Goal: Transaction & Acquisition: Subscribe to service/newsletter

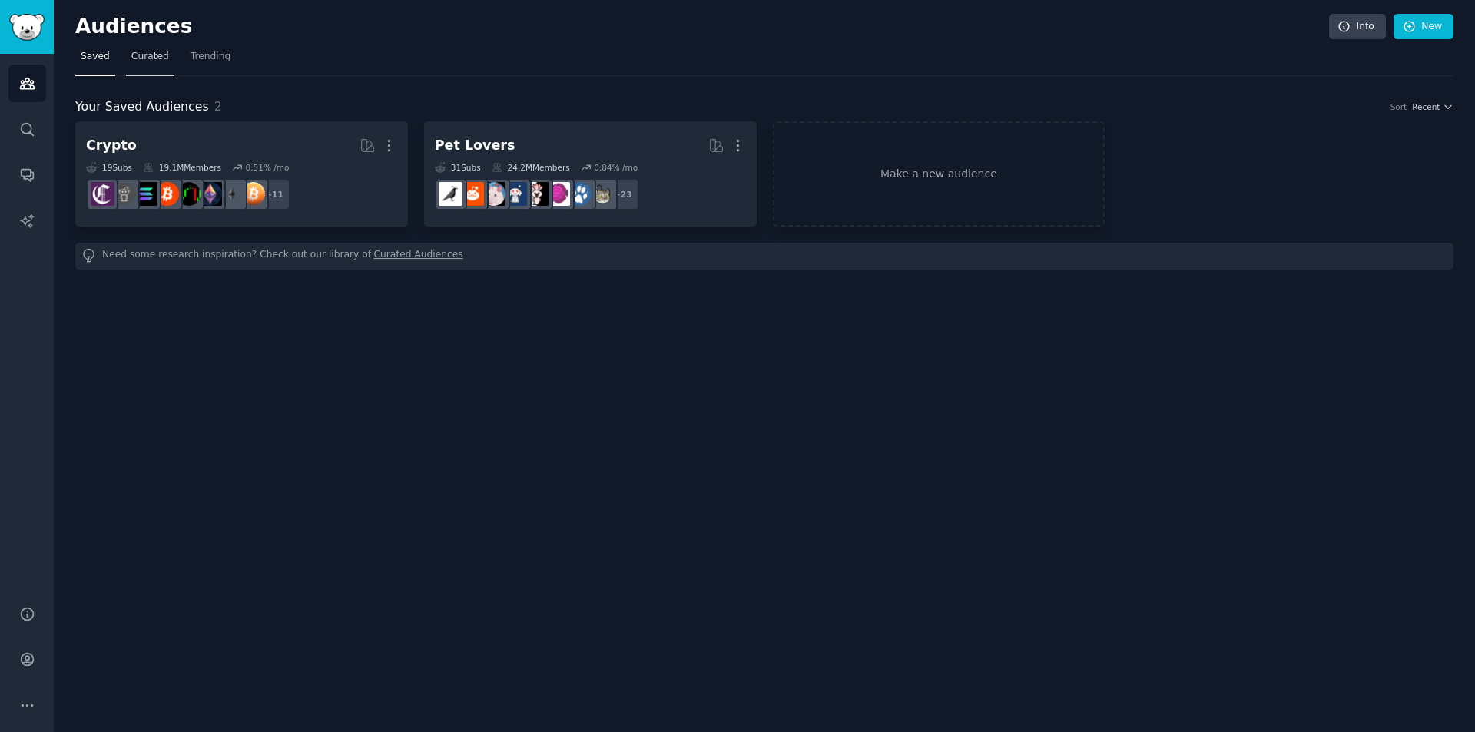
click at [137, 54] on span "Curated" at bounding box center [150, 57] width 38 height 14
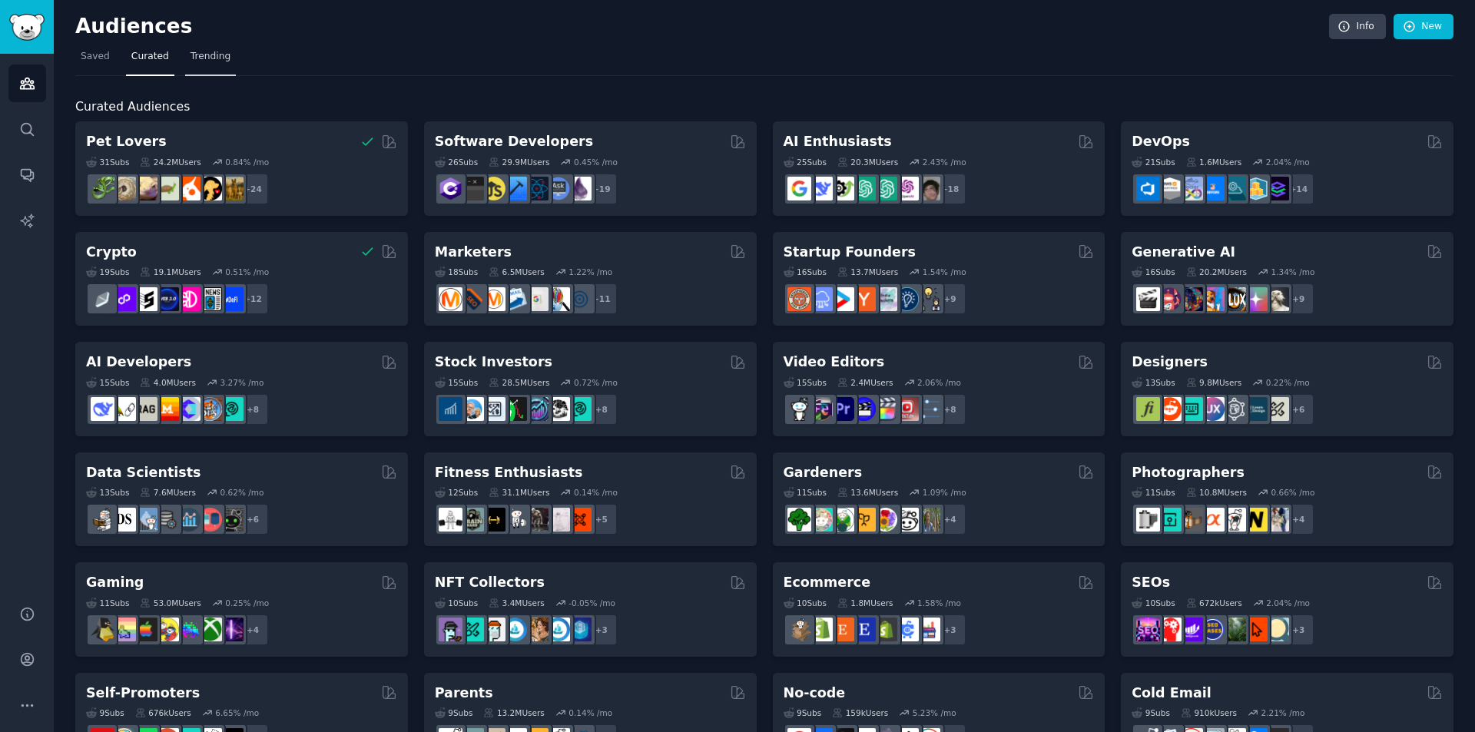
click at [204, 49] on link "Trending" at bounding box center [210, 61] width 51 height 32
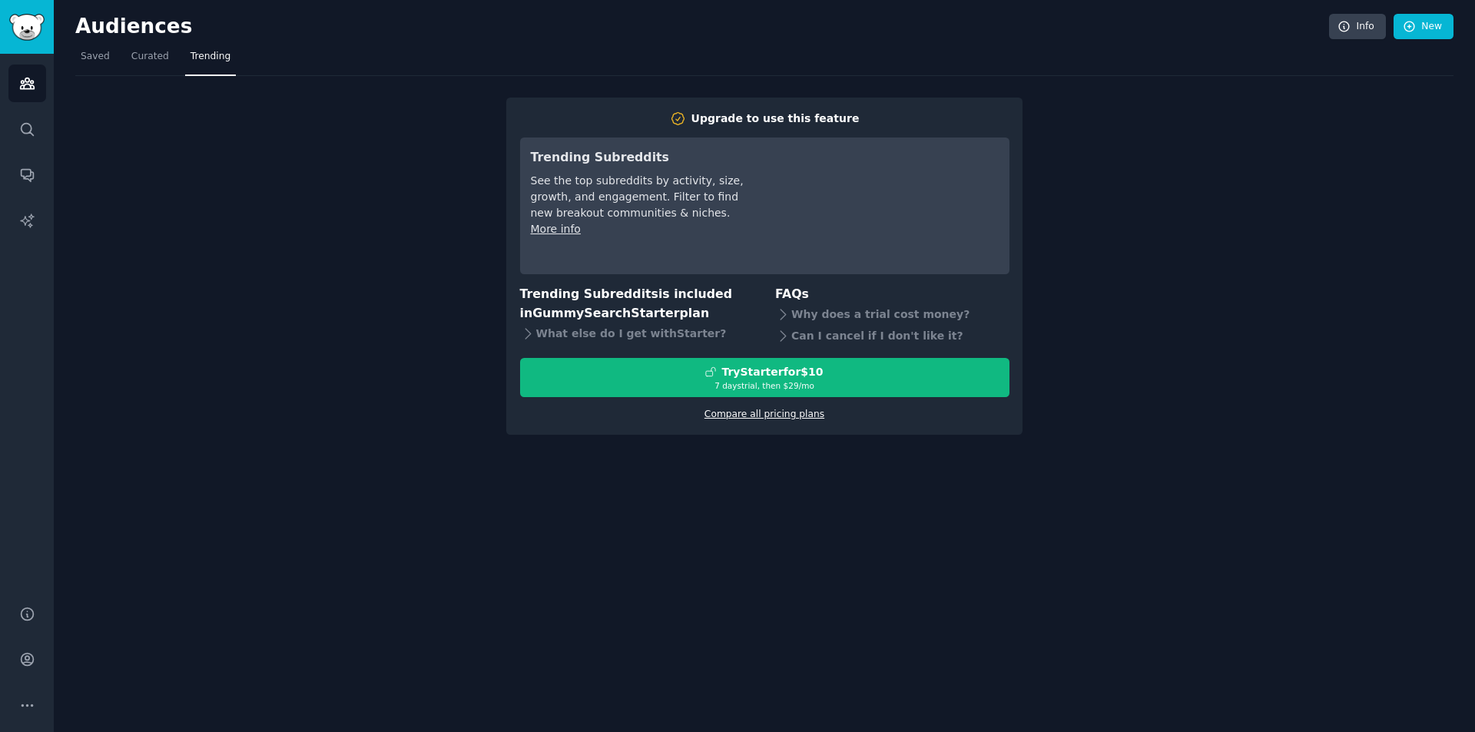
click at [783, 416] on link "Compare all pricing plans" at bounding box center [765, 414] width 120 height 11
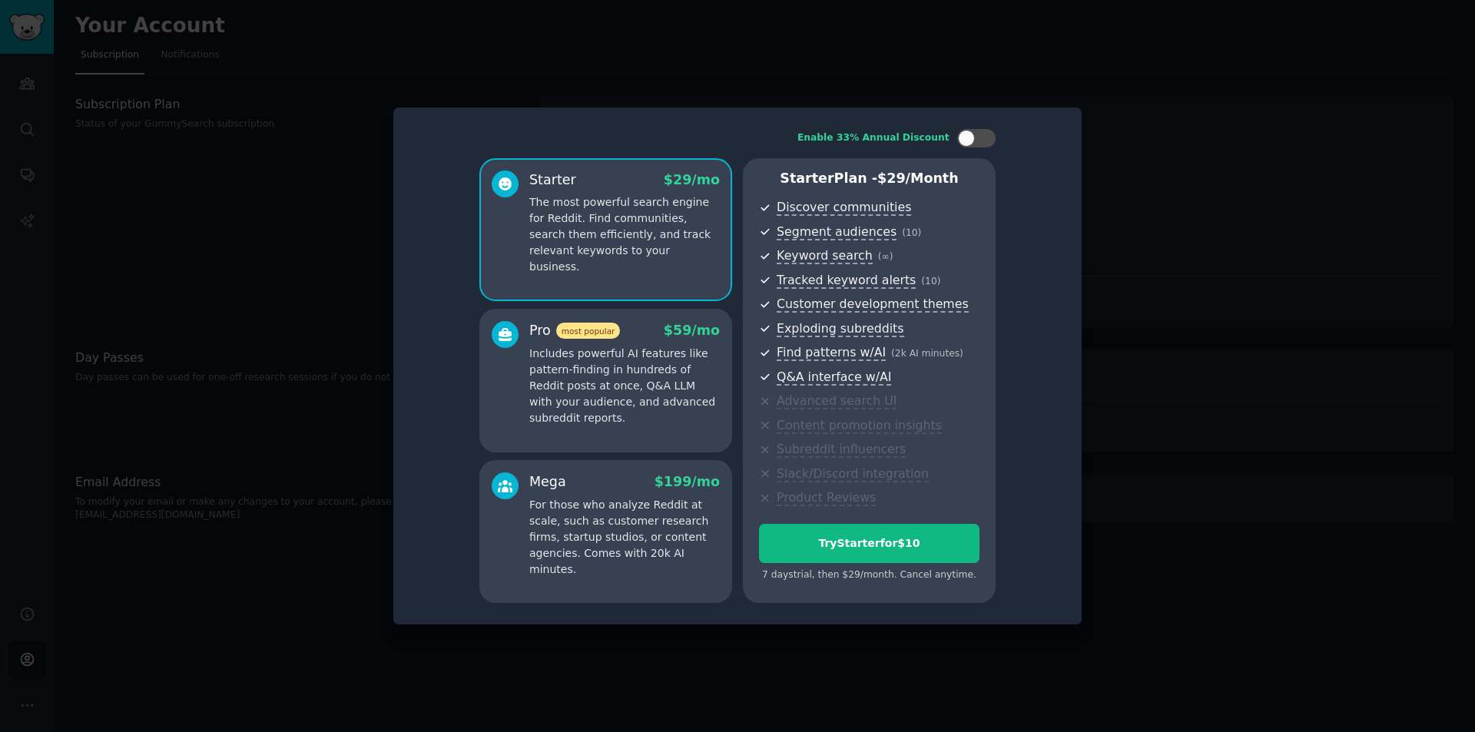
click at [1206, 260] on div at bounding box center [737, 366] width 1475 height 732
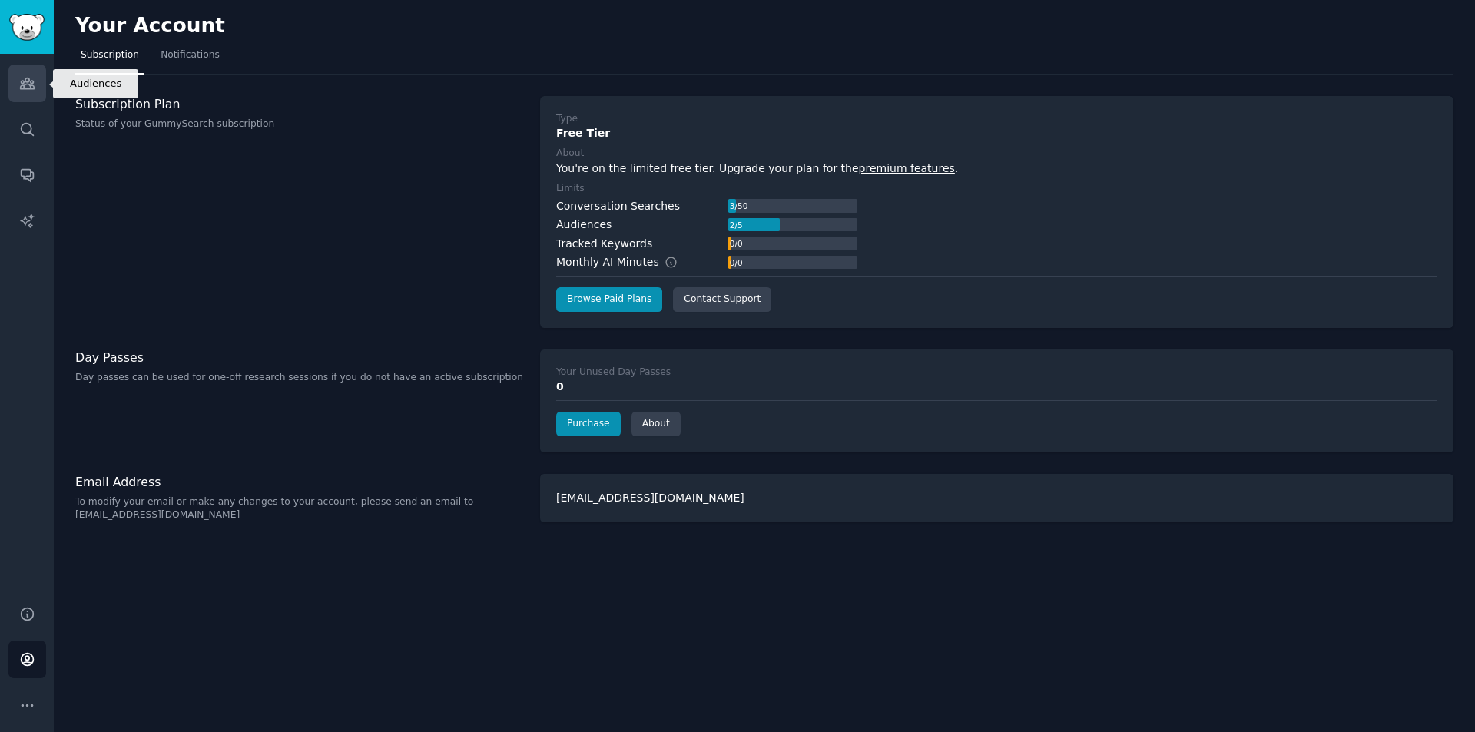
click at [33, 75] on link "Audiences" at bounding box center [27, 84] width 38 height 38
